Goal: Task Accomplishment & Management: Use online tool/utility

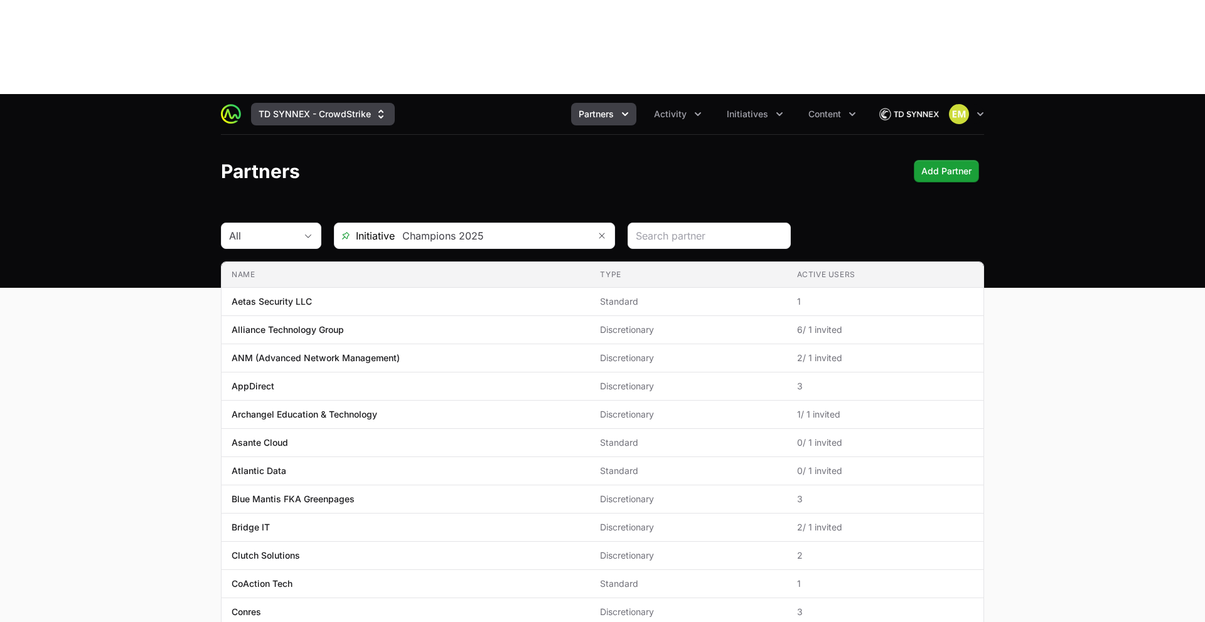
click at [315, 103] on button "TD SYNNEX - CrowdStrike" at bounding box center [323, 114] width 144 height 23
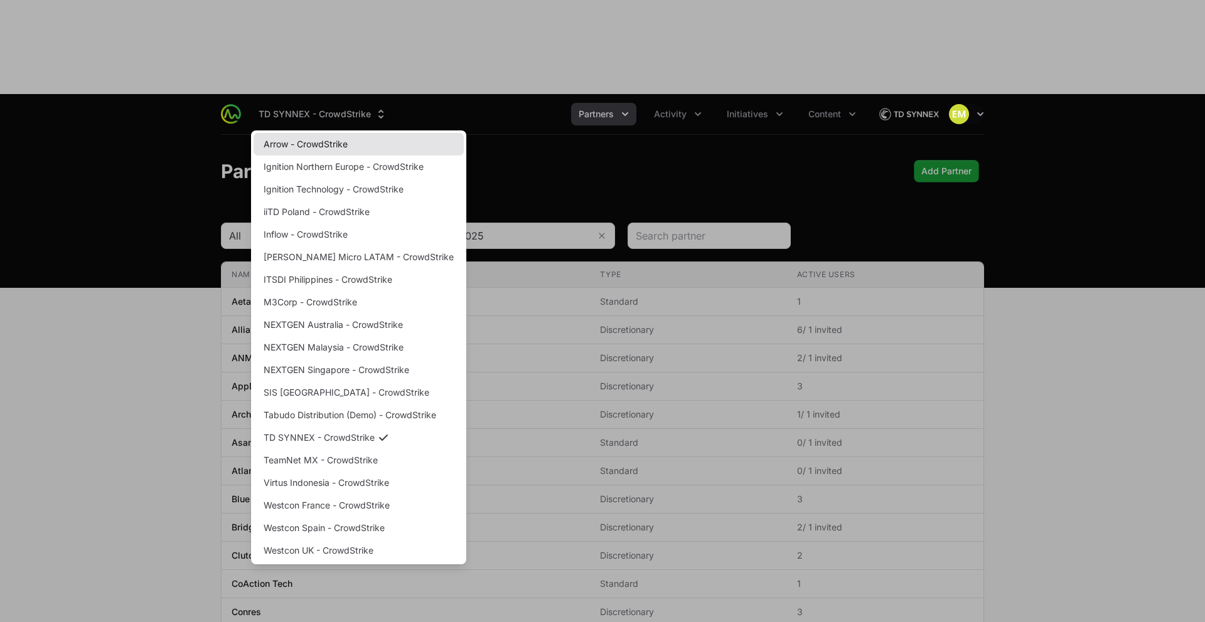
click at [307, 133] on link "Arrow - CrowdStrike" at bounding box center [358, 144] width 210 height 23
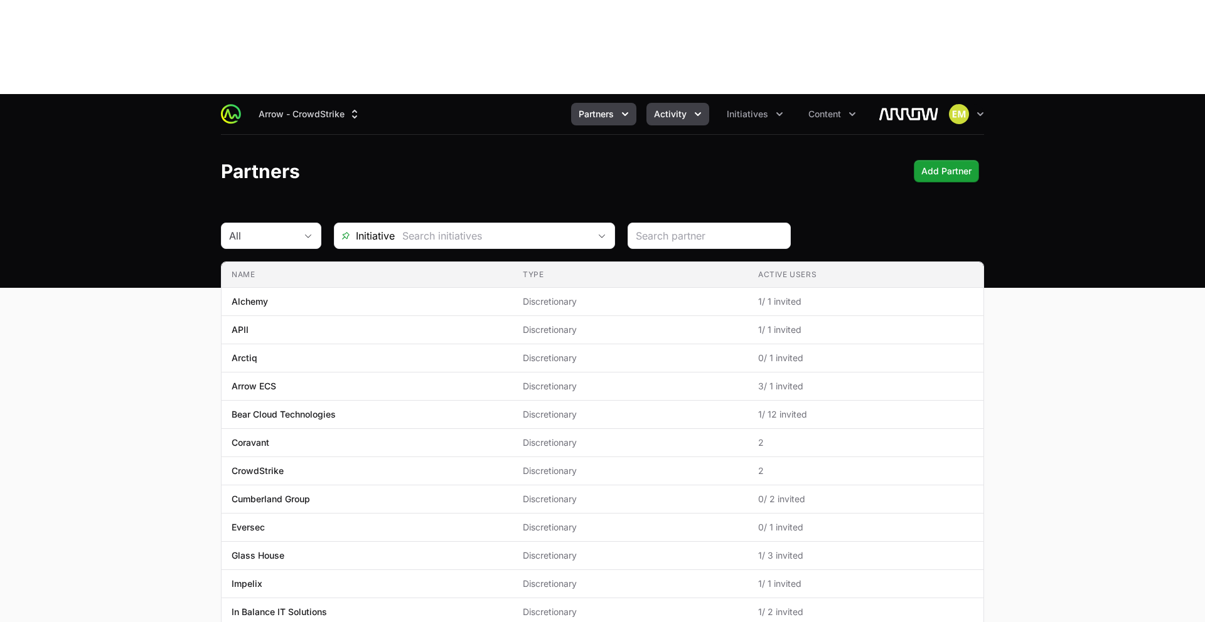
click at [670, 108] on span "Activity" at bounding box center [670, 114] width 33 height 13
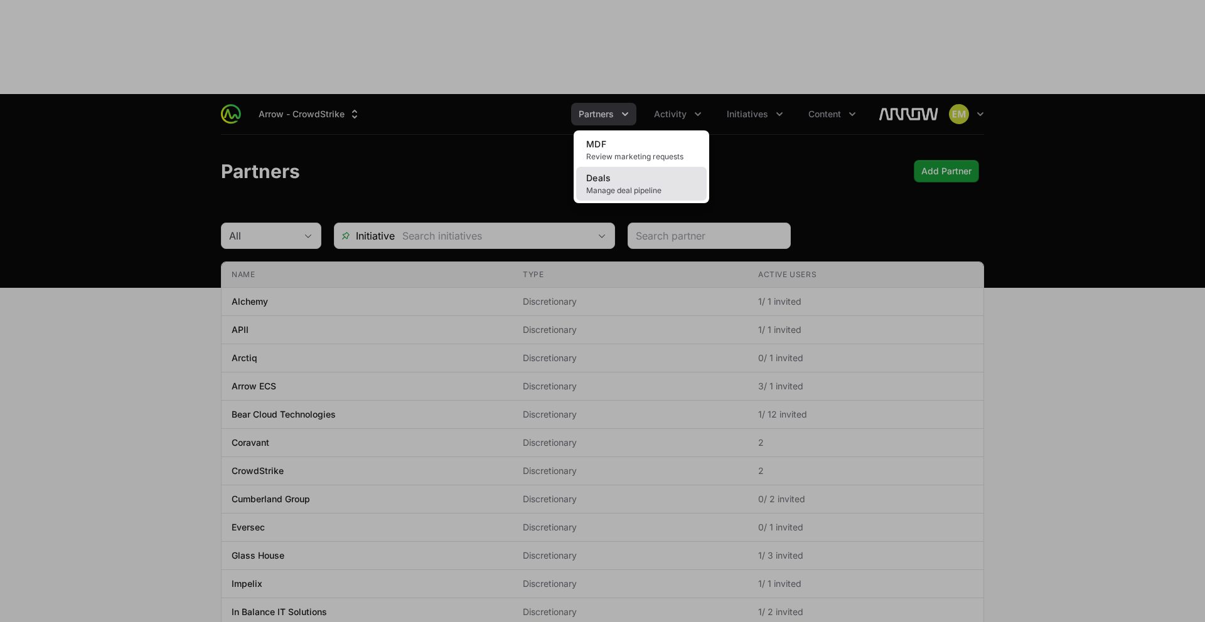
click at [618, 167] on link "Deals Manage deal pipeline" at bounding box center [641, 184] width 131 height 34
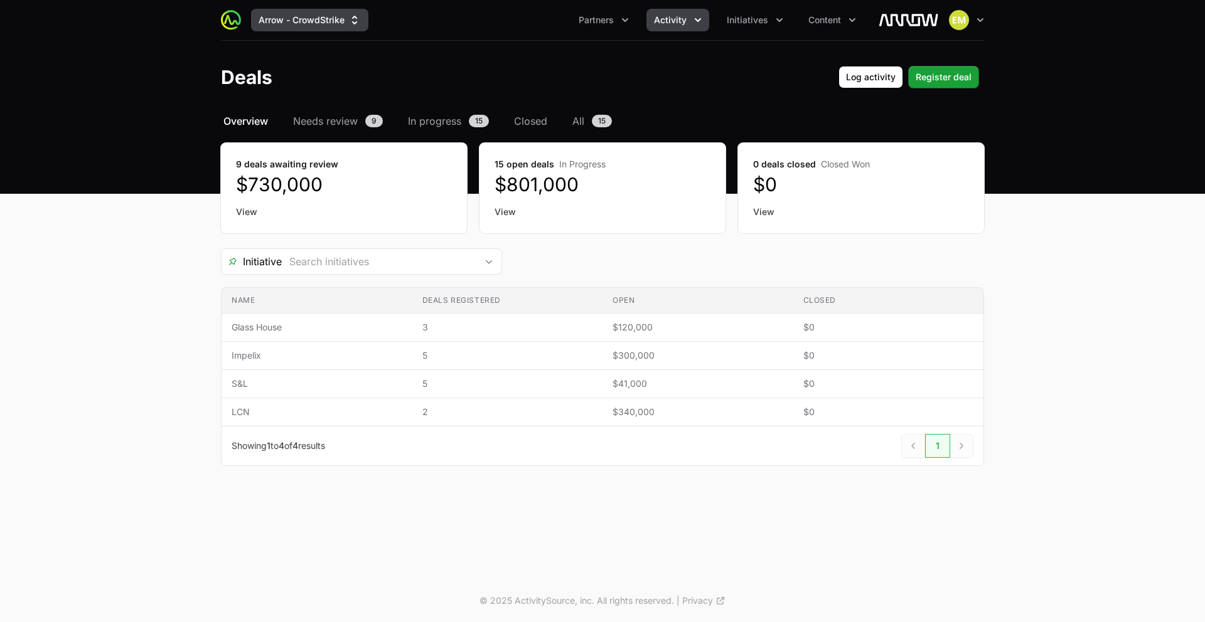
click at [299, 29] on button "Arrow - CrowdStrike" at bounding box center [309, 20] width 117 height 23
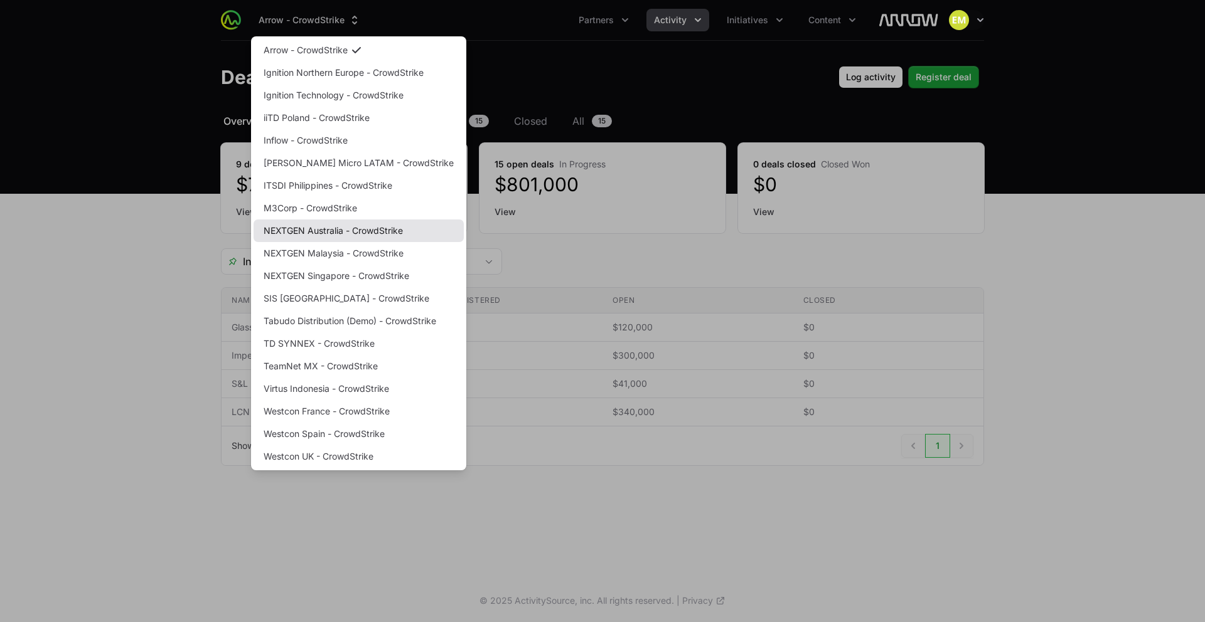
click at [326, 227] on link "NEXTGEN Australia - CrowdStrike" at bounding box center [358, 231] width 210 height 23
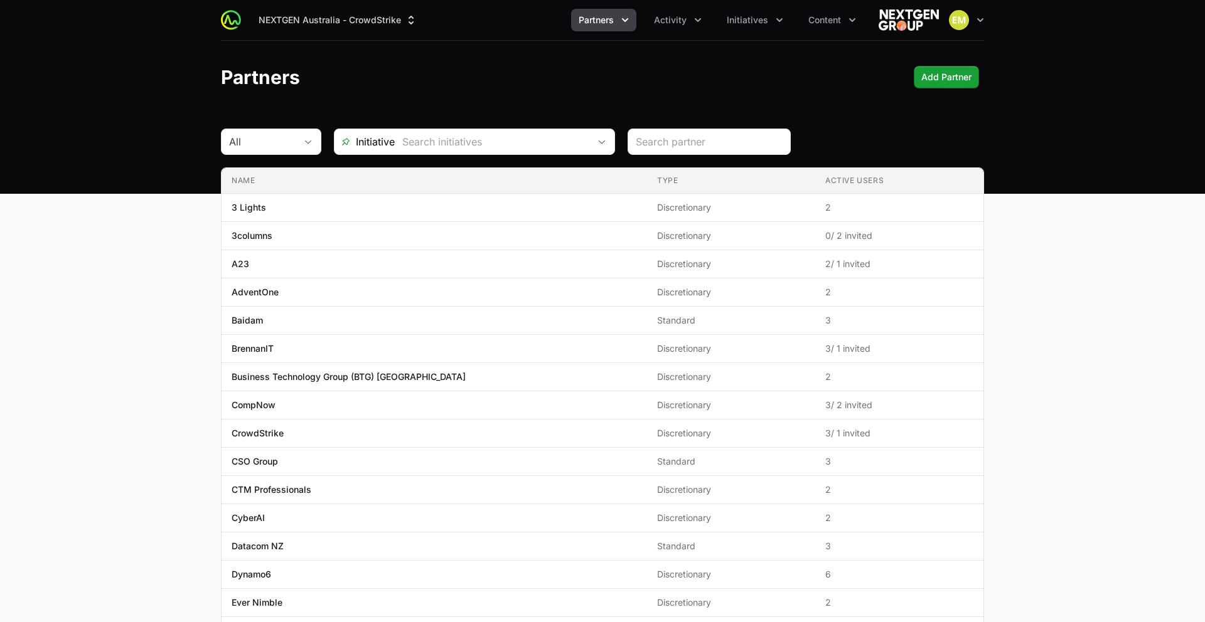
click at [658, 33] on div "NEXTGEN Australia - CrowdStrike Partners Activity Initiatives Content Open user…" at bounding box center [602, 20] width 763 height 40
click at [687, 22] on button "Activity" at bounding box center [677, 20] width 63 height 23
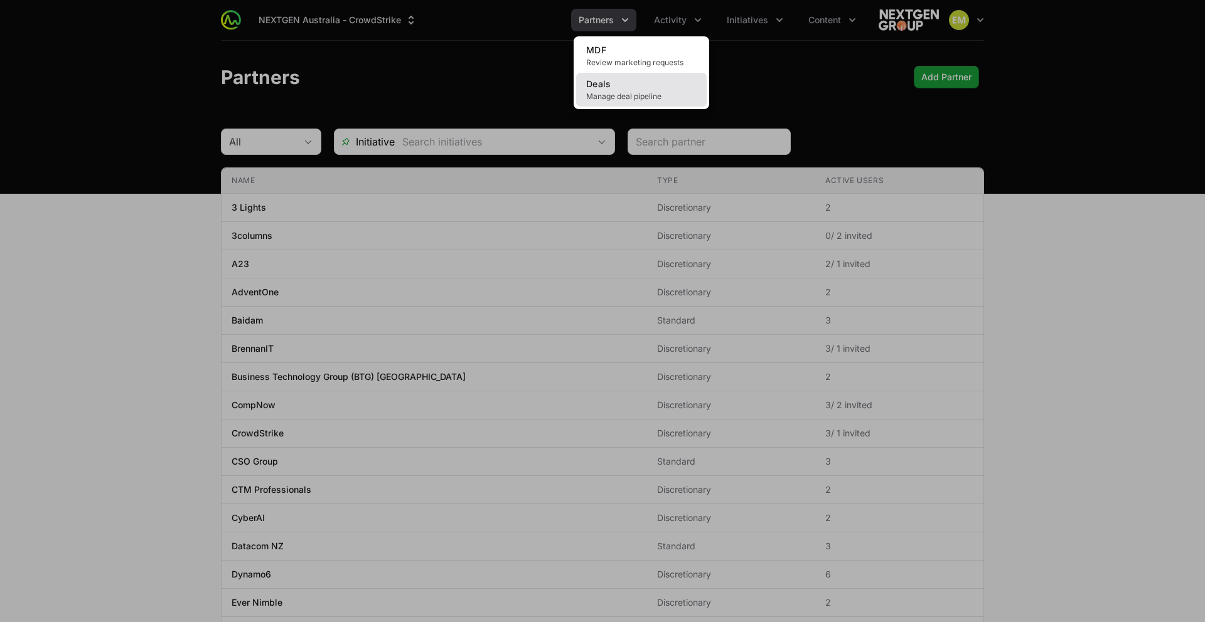
click at [653, 90] on link "Deals Manage deal pipeline" at bounding box center [641, 90] width 131 height 34
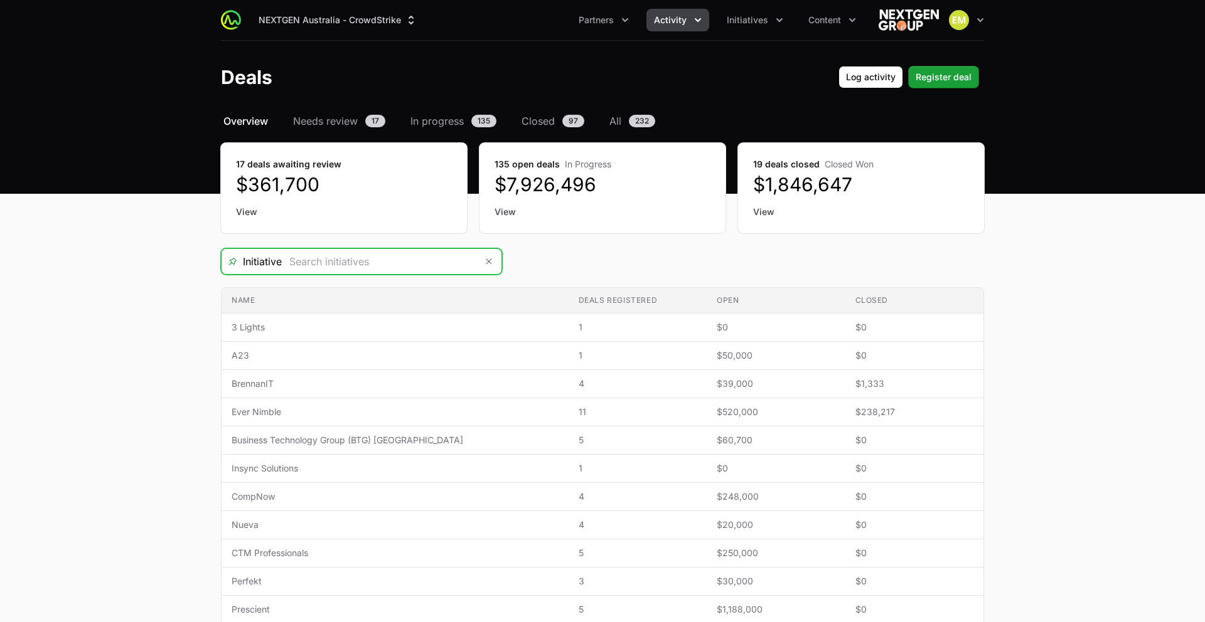
click at [441, 255] on input "Deals Filters" at bounding box center [379, 261] width 194 height 25
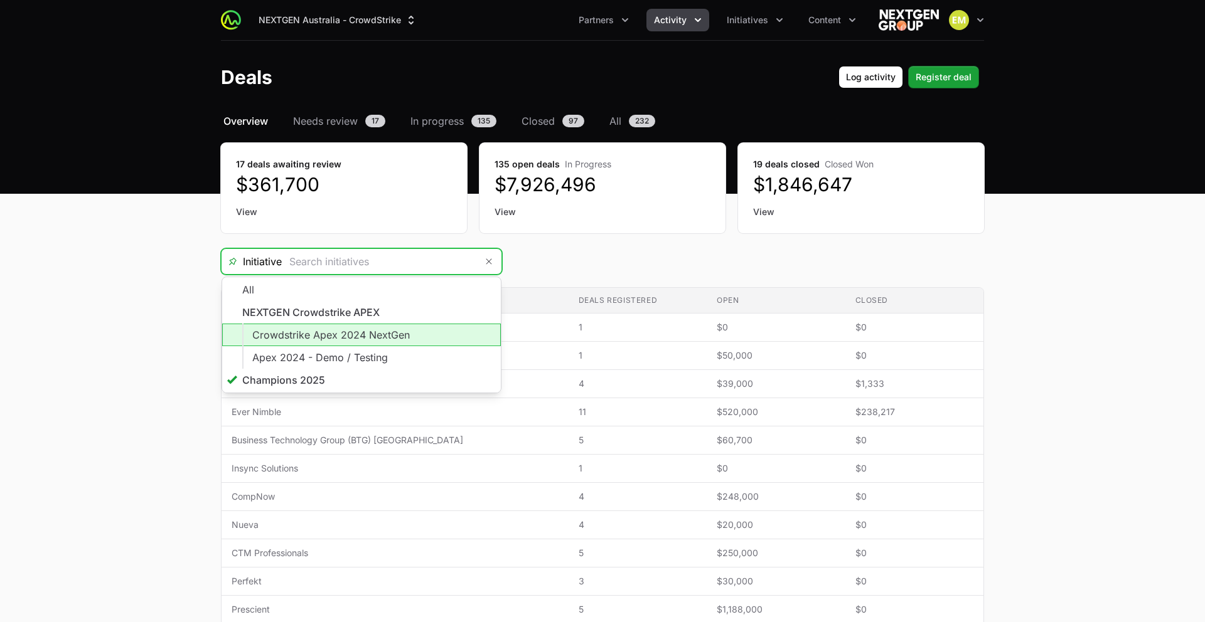
click at [393, 339] on li "Crowdstrike Apex 2024 NextGen" at bounding box center [361, 335] width 279 height 23
type input "Crowdstrike Apex 2024 NextGen"
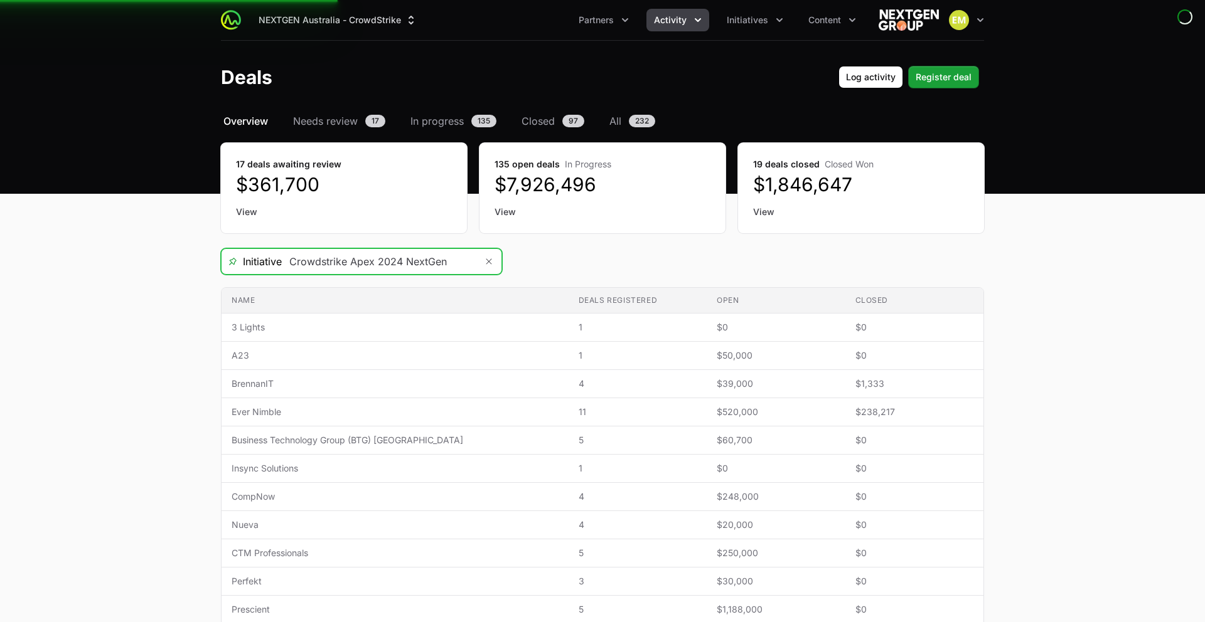
click at [379, 270] on input "Crowdstrike Apex 2024 NextGen" at bounding box center [379, 261] width 194 height 25
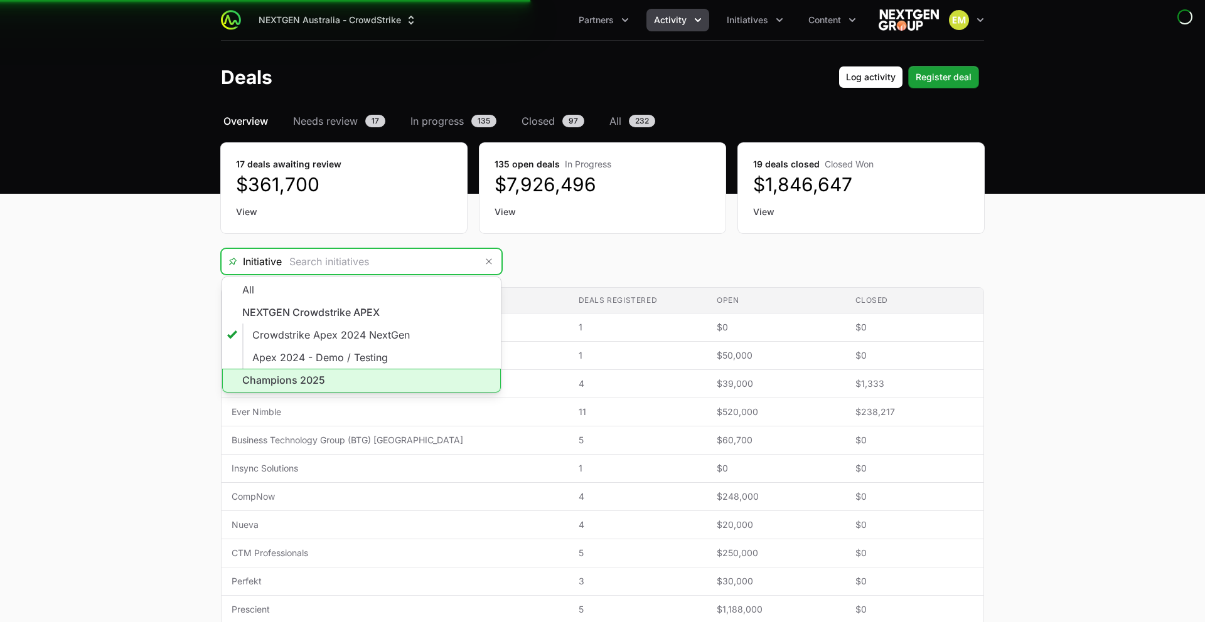
click at [326, 375] on li "Champions 2025" at bounding box center [361, 381] width 279 height 24
type input "Champions 2025"
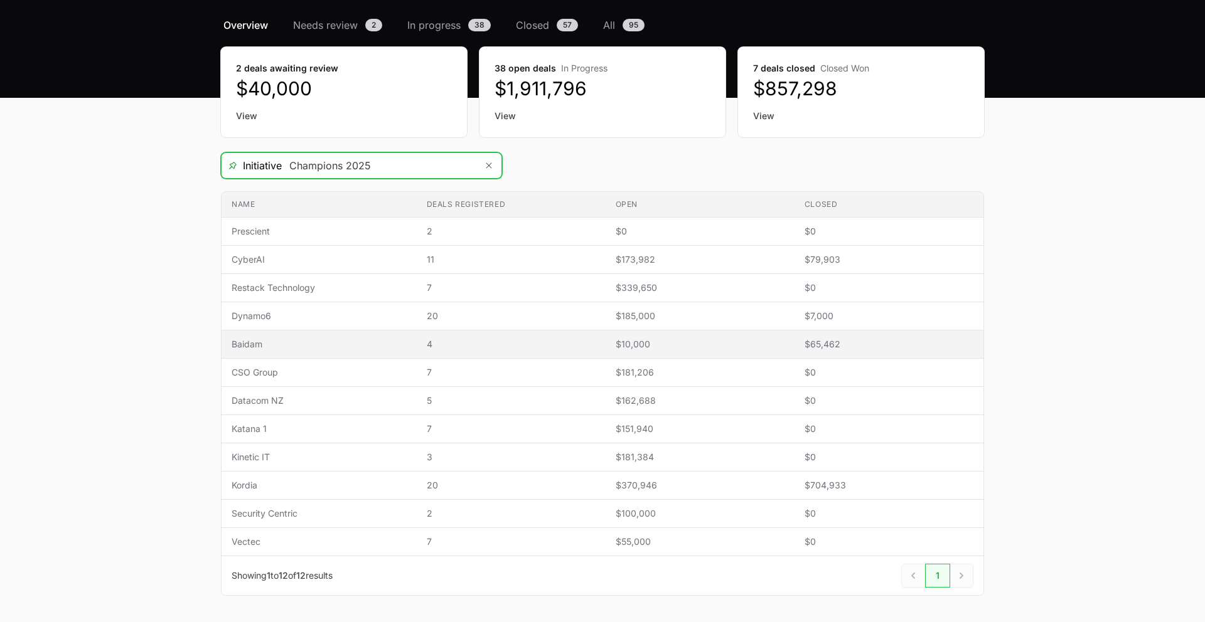
scroll to position [80, 0]
